Goal: Task Accomplishment & Management: Use online tool/utility

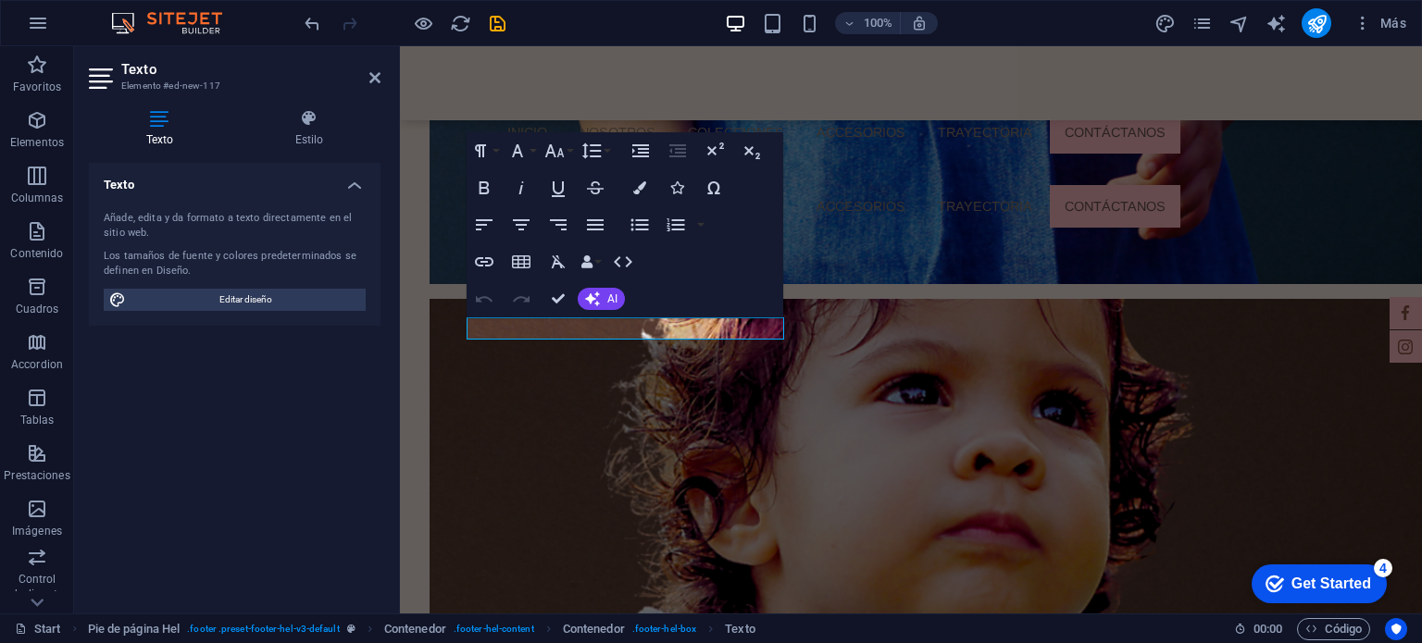
scroll to position [1656, 0]
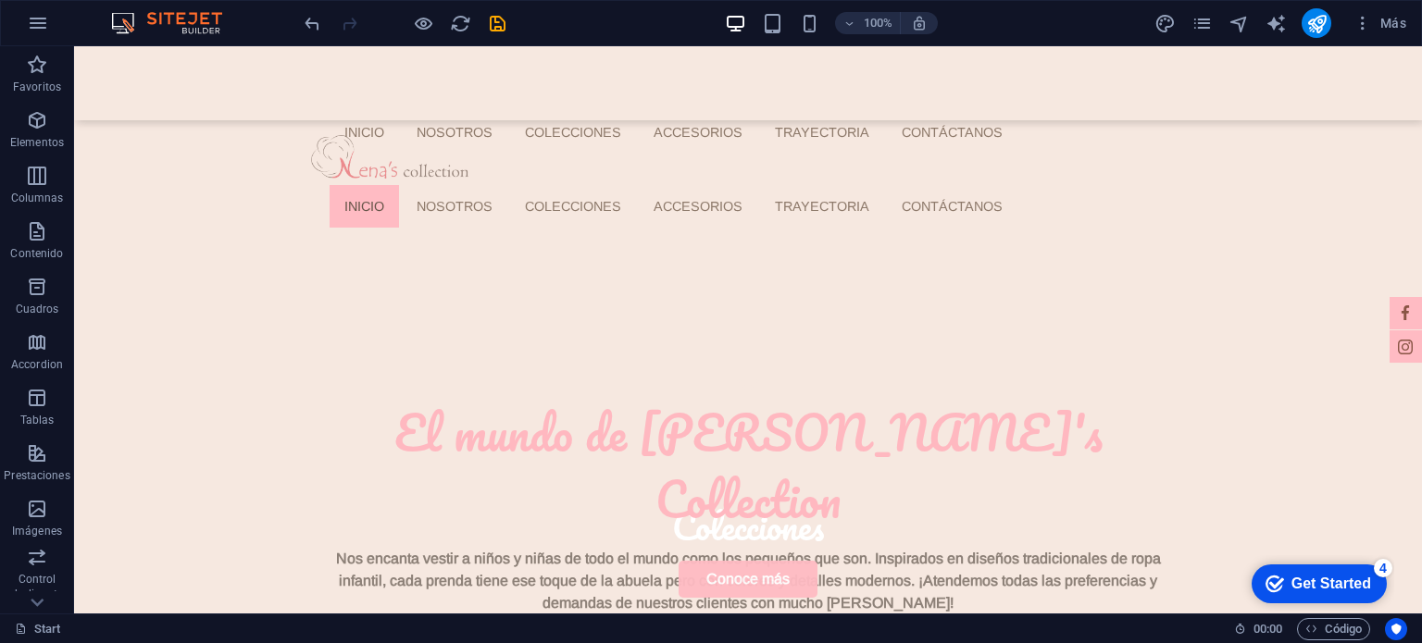
scroll to position [0, 0]
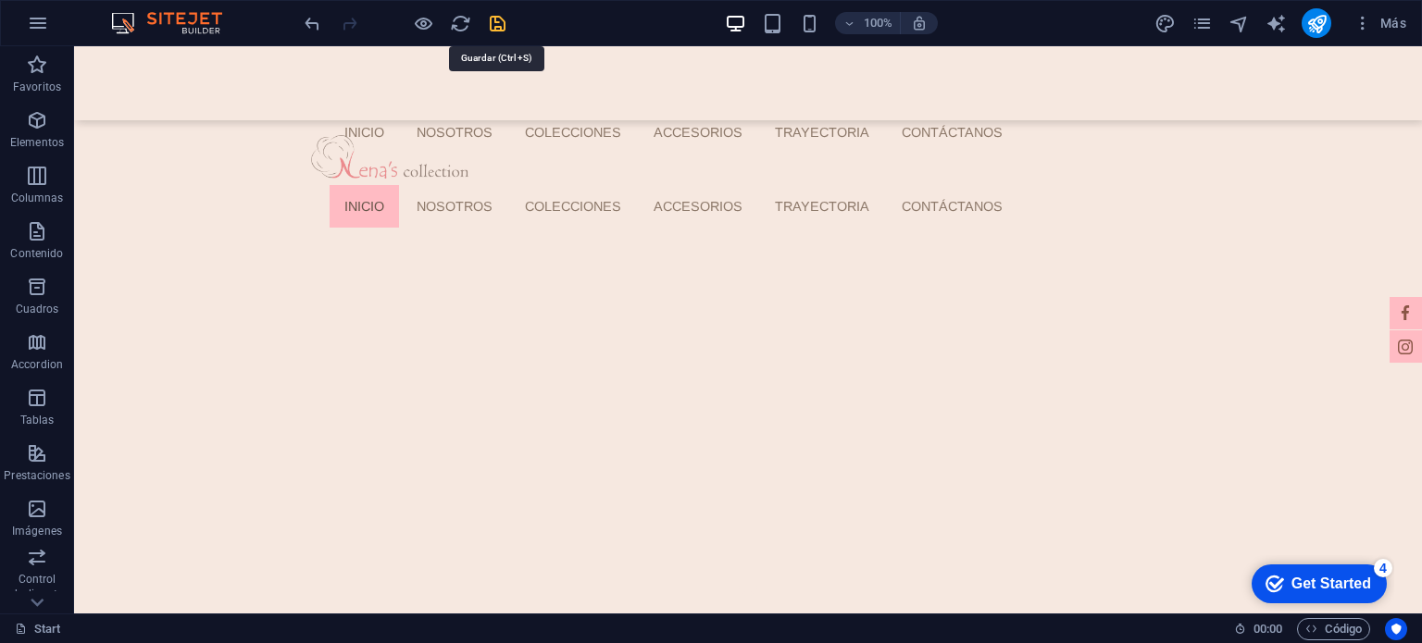
click at [505, 18] on icon "save" at bounding box center [497, 23] width 21 height 21
click at [496, 32] on div at bounding box center [404, 23] width 207 height 30
click at [536, 19] on div "100% Más" at bounding box center [857, 23] width 1113 height 30
click at [592, 185] on nav "Inicio Nosotros Colecciones ACCESORIOS Trayectoria Contáctanos" at bounding box center [754, 206] width 849 height 43
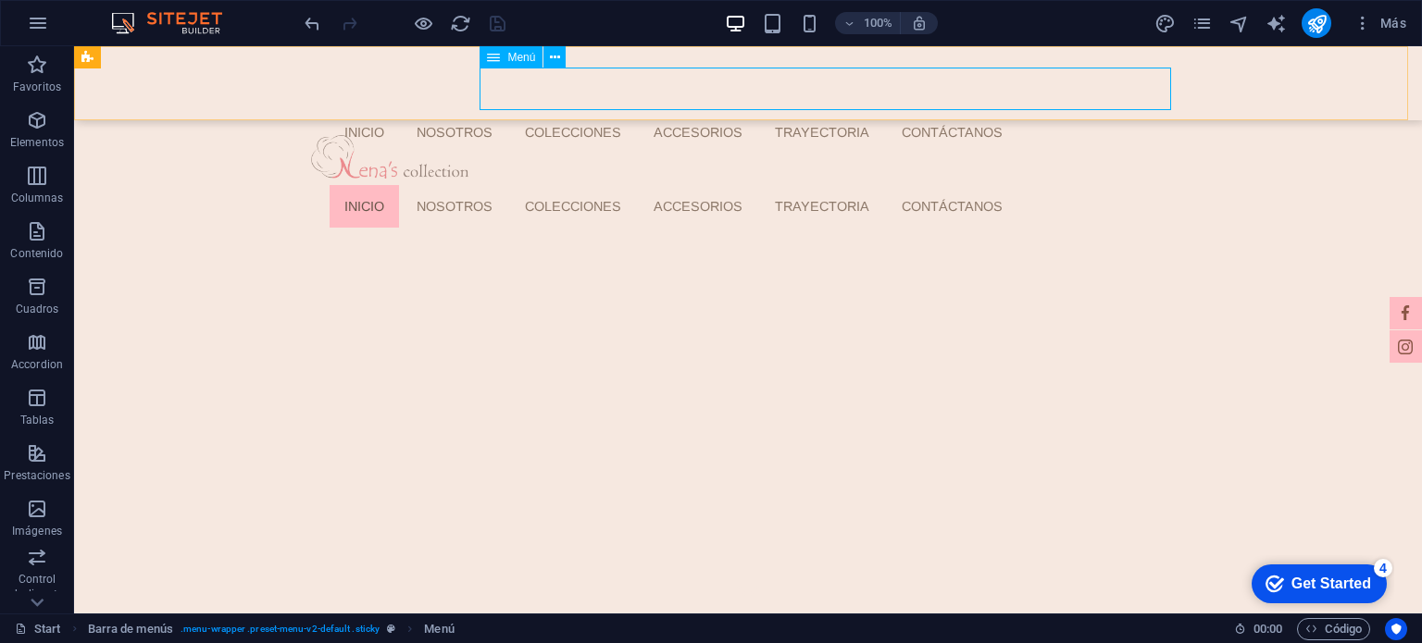
click at [918, 185] on nav "Inicio Nosotros Colecciones ACCESORIOS Trayectoria Contáctanos" at bounding box center [754, 206] width 849 height 43
select select
select select "2"
select select "9"
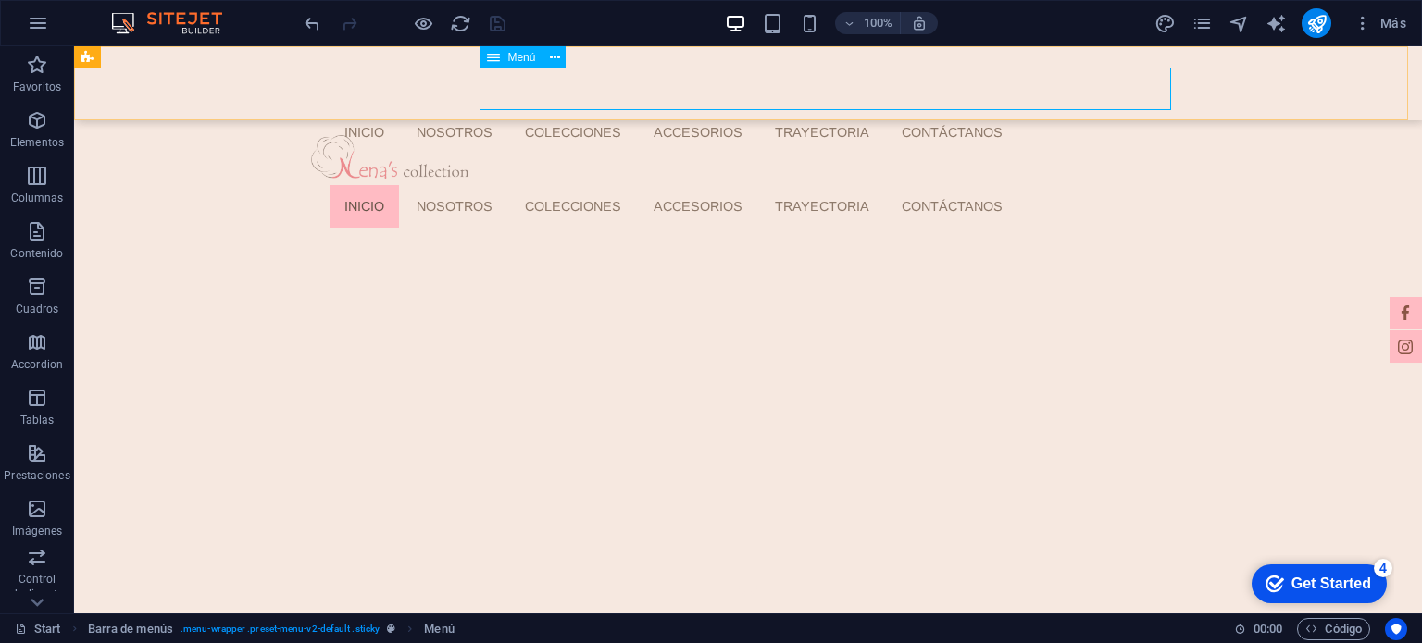
select select "12"
click at [1315, 38] on div "100% Más" at bounding box center [711, 23] width 1420 height 44
click at [1317, 34] on button "publish" at bounding box center [1317, 23] width 30 height 30
